Goal: Task Accomplishment & Management: Manage account settings

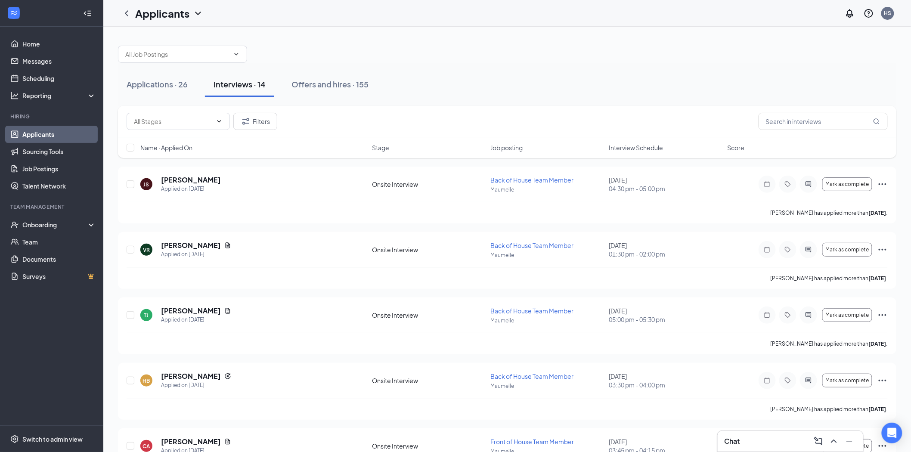
click at [631, 151] on span "Interview Schedule" at bounding box center [636, 147] width 54 height 9
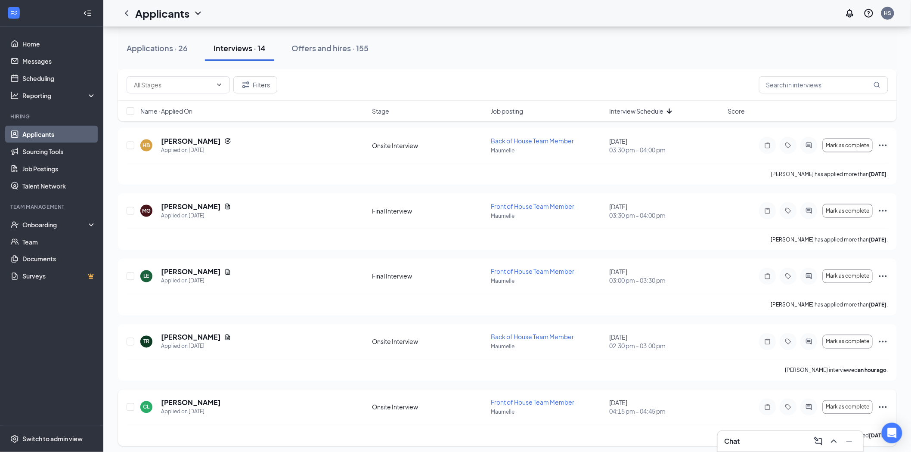
scroll to position [430, 0]
click at [884, 344] on icon "Ellipses" at bounding box center [882, 342] width 10 height 10
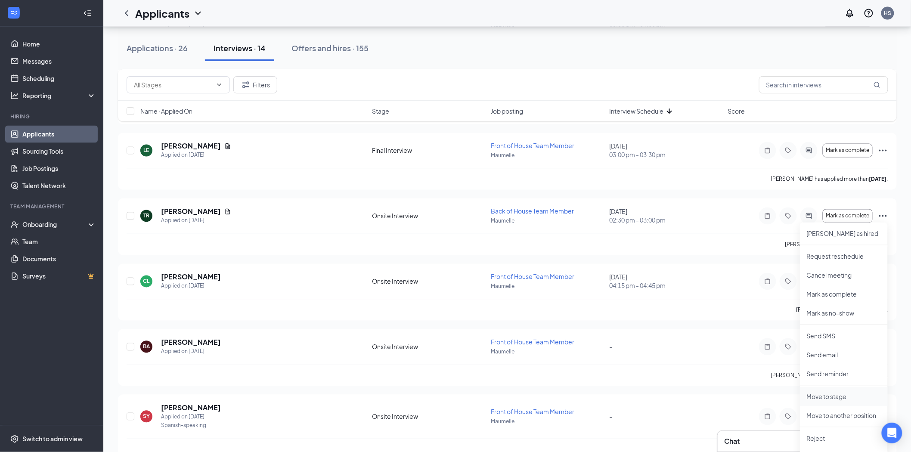
scroll to position [574, 0]
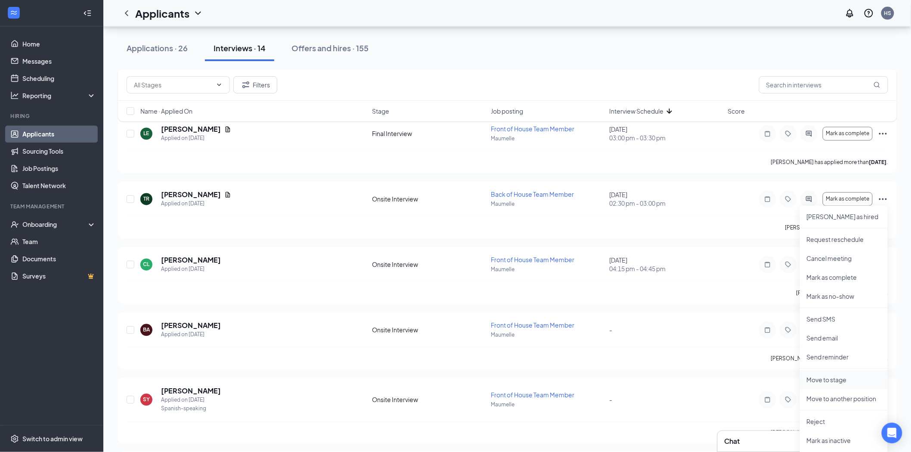
click at [831, 423] on p "Reject" at bounding box center [843, 421] width 74 height 9
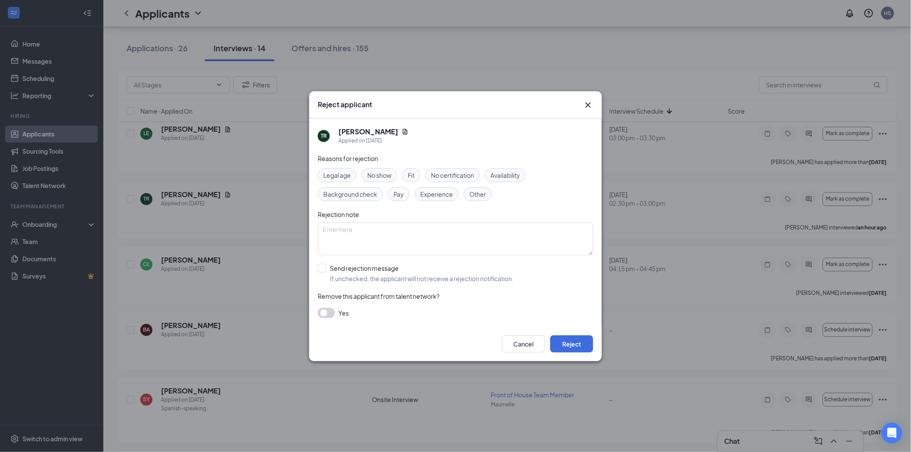
click at [372, 179] on span "No show" at bounding box center [379, 174] width 24 height 9
click at [356, 263] on div "Reasons for rejection Legal age No show Fit No certification Availability Backg…" at bounding box center [455, 240] width 275 height 173
click at [356, 268] on input "Send rejection message If unchecked, the applicant will not receive a rejection…" at bounding box center [416, 273] width 196 height 19
checkbox input "true"
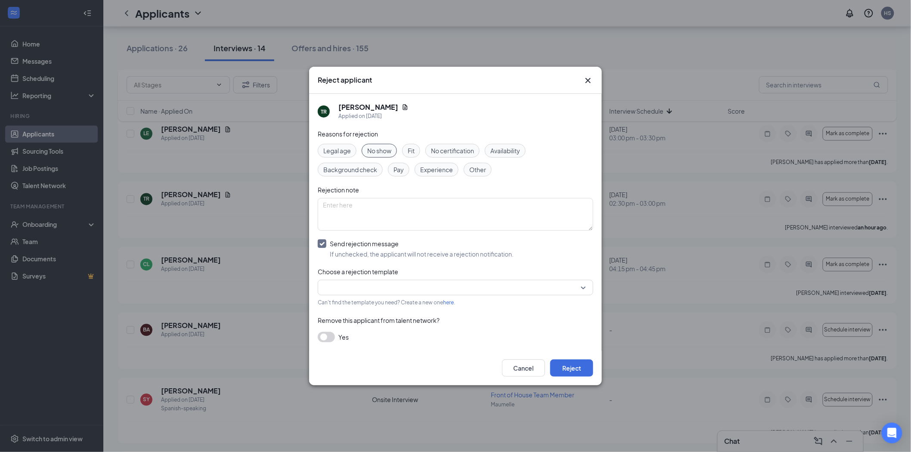
click at [511, 290] on input "search" at bounding box center [452, 287] width 259 height 15
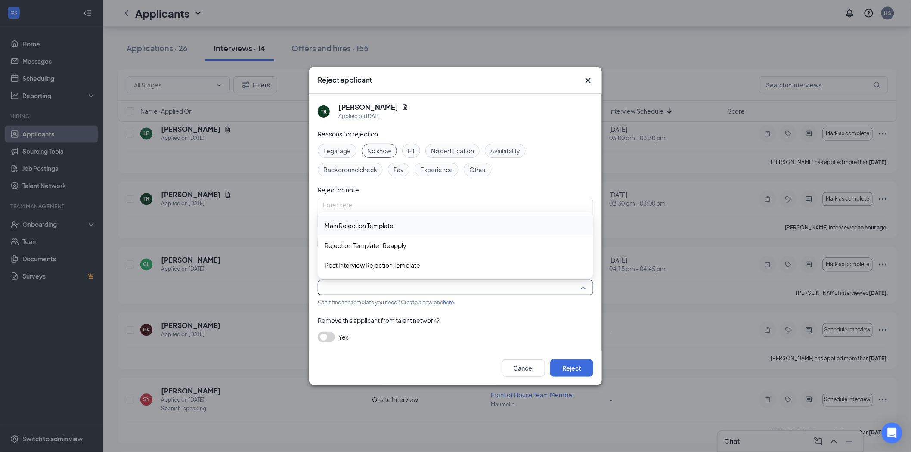
click at [355, 230] on span "Main Rejection Template" at bounding box center [358, 225] width 69 height 9
click at [571, 376] on button "Reject" at bounding box center [571, 367] width 43 height 17
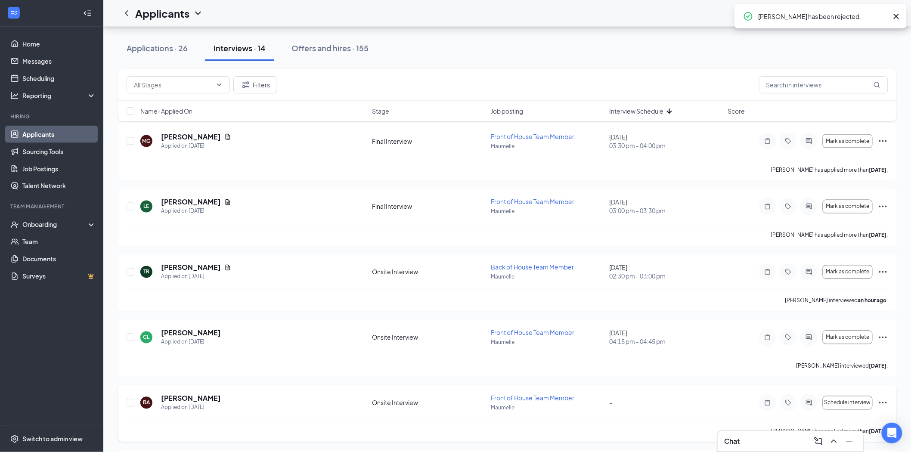
scroll to position [478, 0]
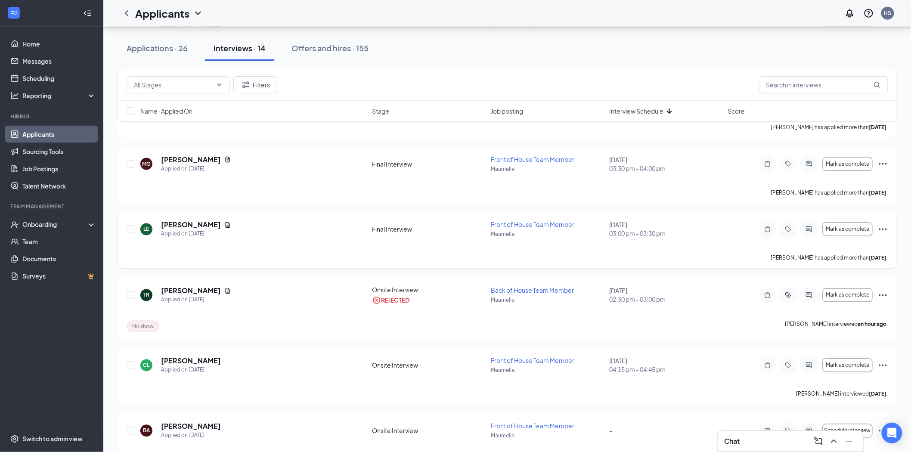
click at [883, 229] on icon "Ellipses" at bounding box center [882, 229] width 10 height 10
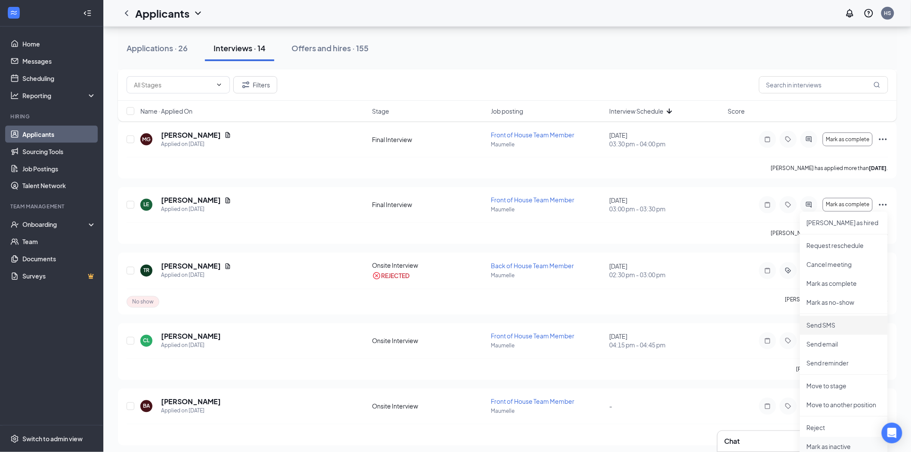
scroll to position [574, 0]
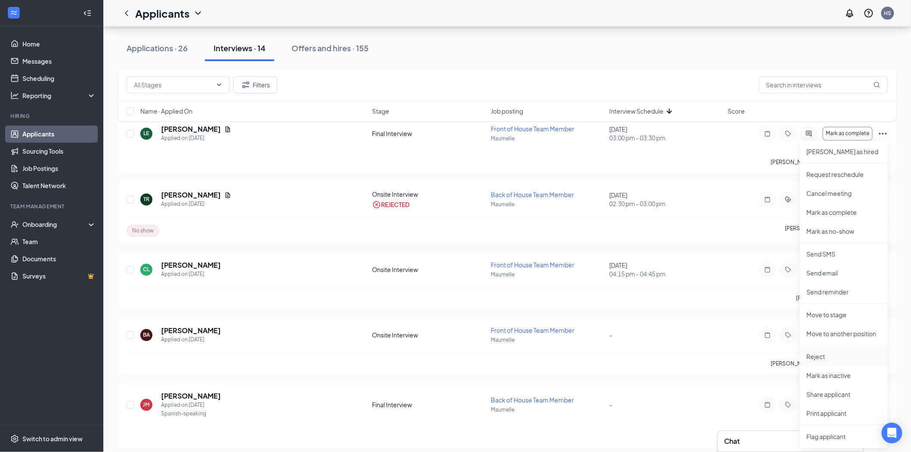
click at [826, 357] on p "Reject" at bounding box center [843, 356] width 74 height 9
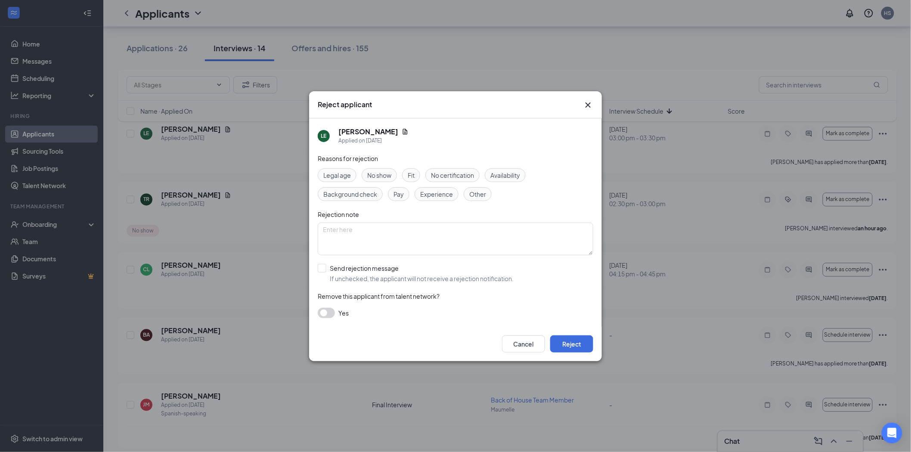
click at [368, 173] on div "No show" at bounding box center [378, 175] width 35 height 14
click at [368, 270] on input "Send rejection message If unchecked, the applicant will not receive a rejection…" at bounding box center [416, 273] width 196 height 19
checkbox input "true"
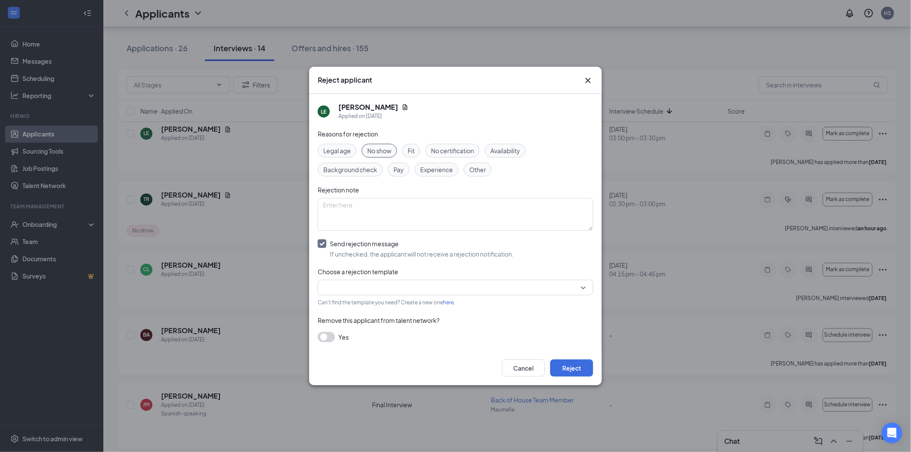
click at [429, 281] on input "search" at bounding box center [452, 287] width 259 height 15
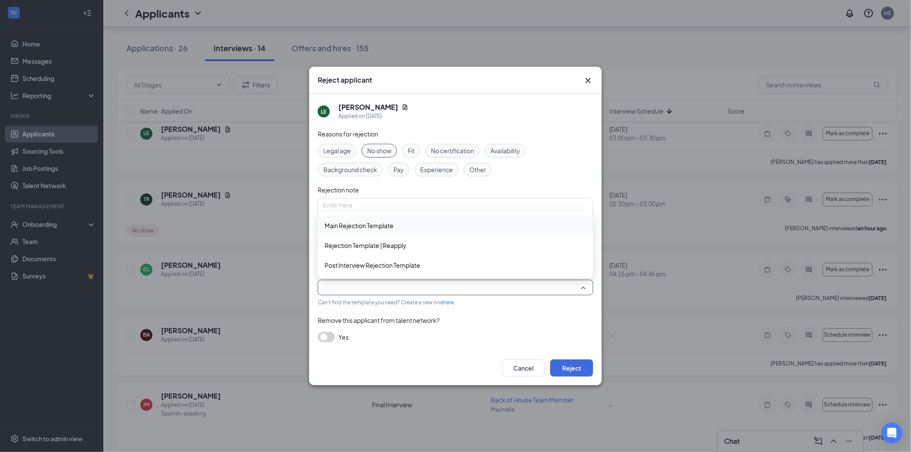
click at [349, 228] on span "Main Rejection Template" at bounding box center [358, 225] width 69 height 9
click at [567, 364] on button "Reject" at bounding box center [571, 367] width 43 height 17
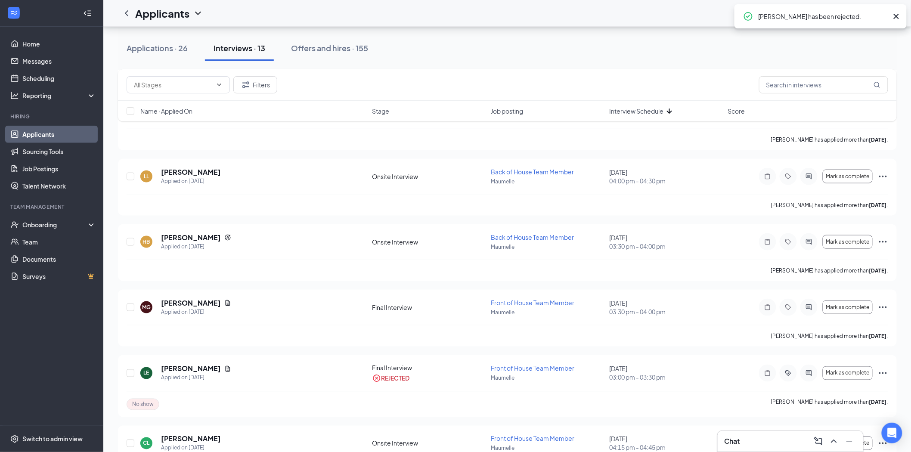
scroll to position [334, 0]
click at [883, 242] on icon "Ellipses" at bounding box center [883, 242] width 8 height 2
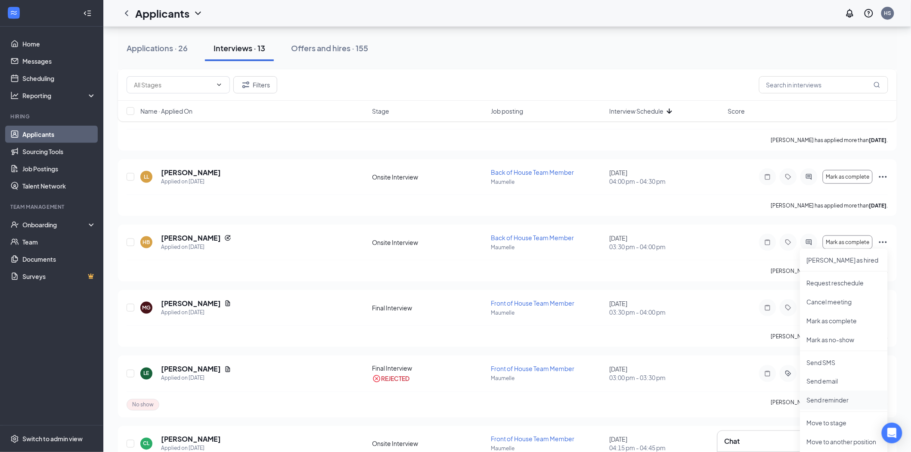
scroll to position [430, 0]
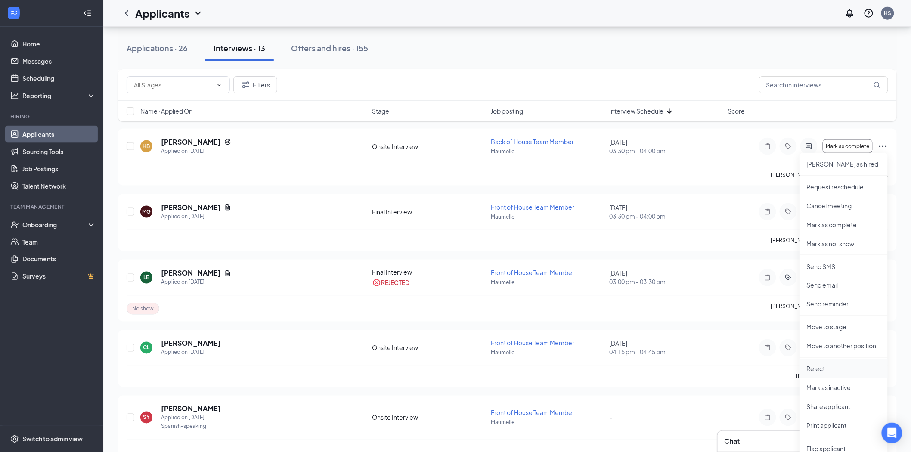
click at [825, 369] on p "Reject" at bounding box center [843, 369] width 74 height 9
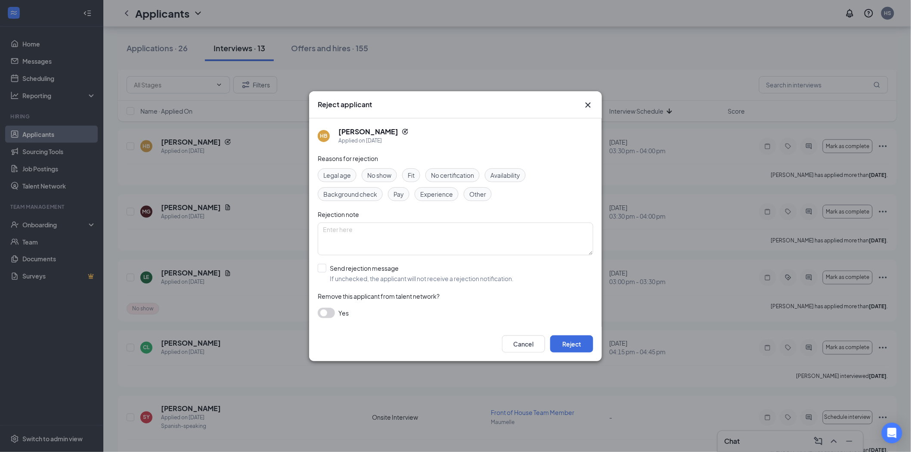
click at [379, 176] on span "No show" at bounding box center [379, 174] width 24 height 9
click at [355, 264] on input "Send rejection message If unchecked, the applicant will not receive a rejection…" at bounding box center [416, 273] width 196 height 19
checkbox input "true"
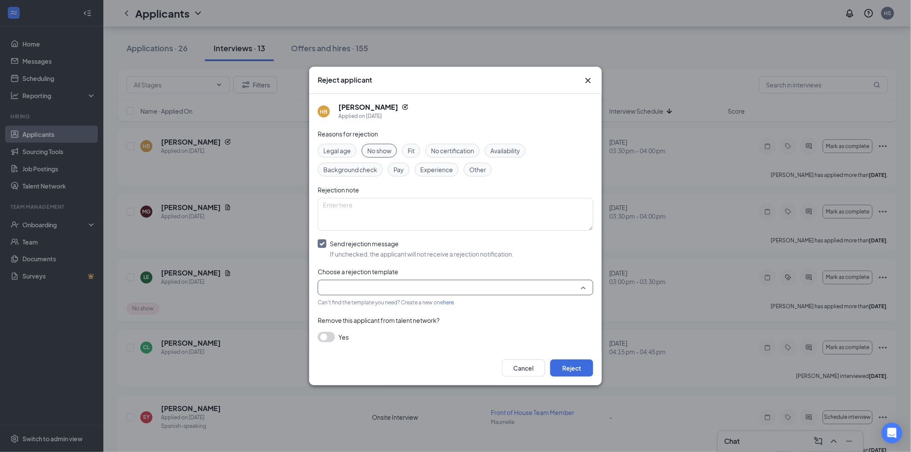
click at [372, 292] on input "search" at bounding box center [452, 287] width 259 height 15
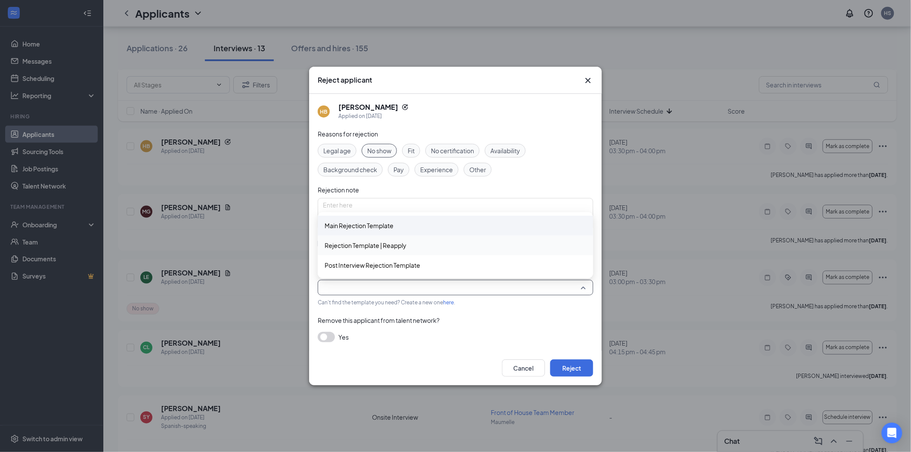
click at [368, 233] on div "Main Rejection Template" at bounding box center [455, 226] width 275 height 20
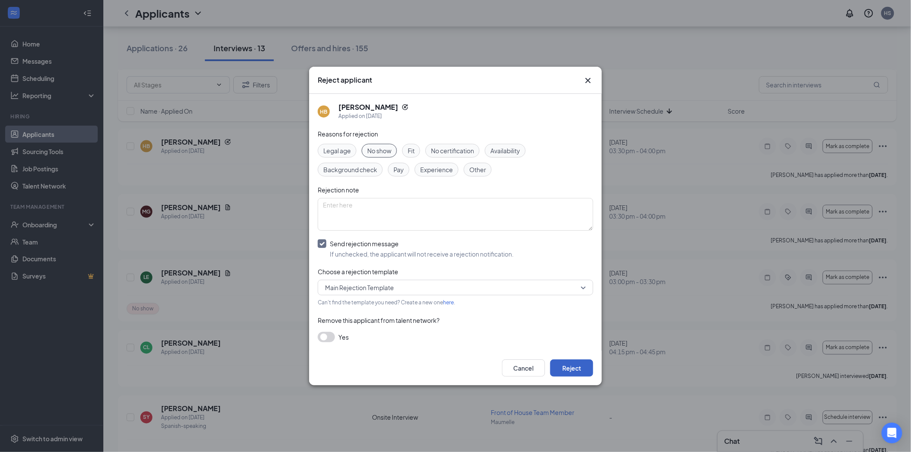
click at [569, 361] on button "Reject" at bounding box center [571, 367] width 43 height 17
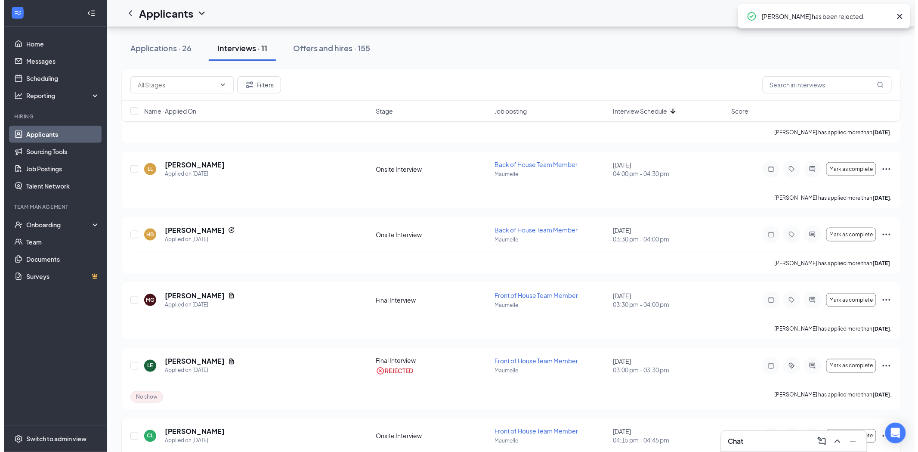
scroll to position [287, 0]
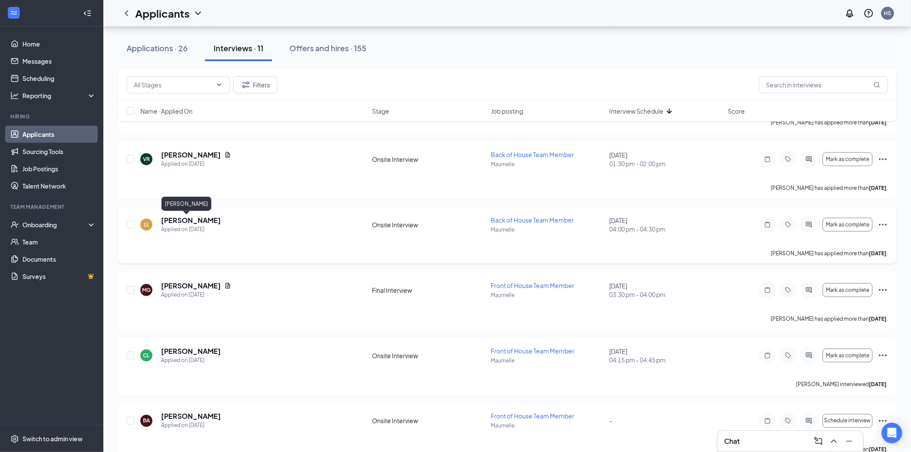
click at [174, 221] on h5 "[PERSON_NAME]" at bounding box center [191, 220] width 60 height 9
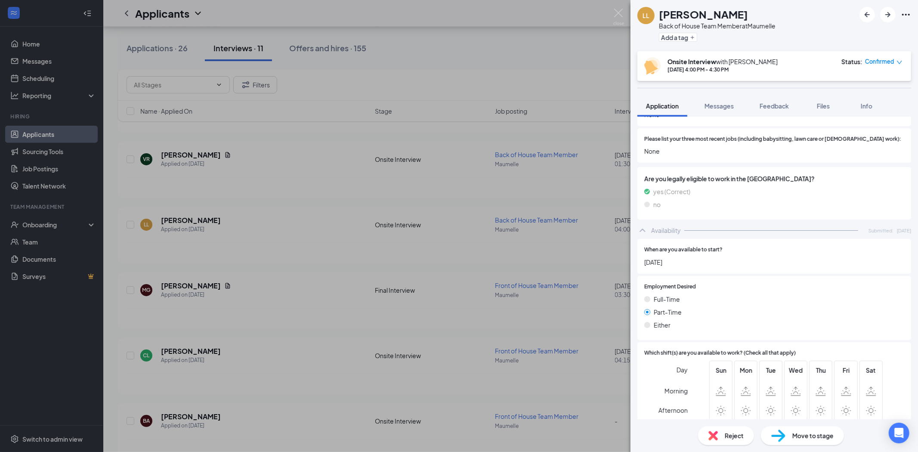
scroll to position [346, 0]
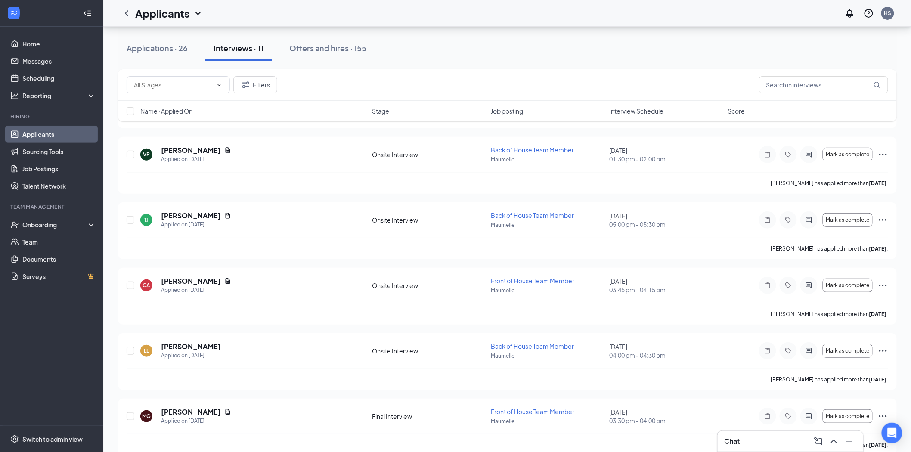
scroll to position [96, 0]
click at [831, 353] on span "Mark as complete" at bounding box center [846, 350] width 43 height 6
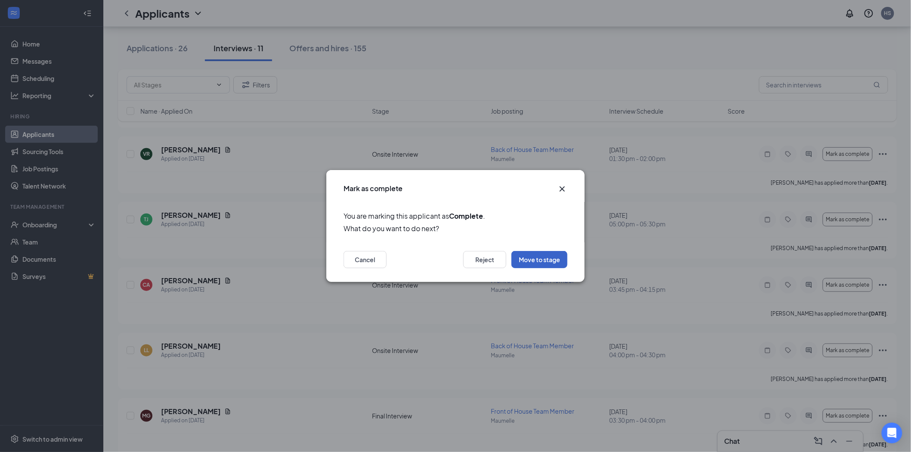
click at [556, 261] on button "Move to stage" at bounding box center [539, 259] width 56 height 17
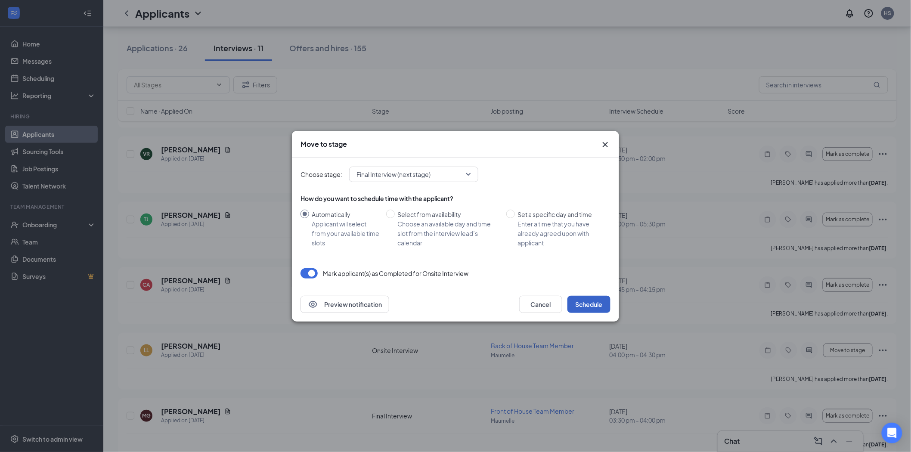
click at [593, 305] on button "Schedule" at bounding box center [588, 304] width 43 height 17
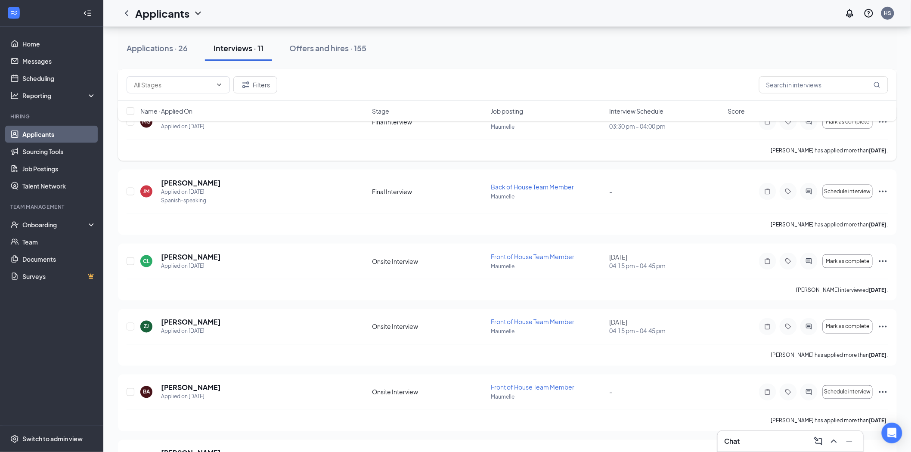
scroll to position [430, 0]
